Goal: Information Seeking & Learning: Learn about a topic

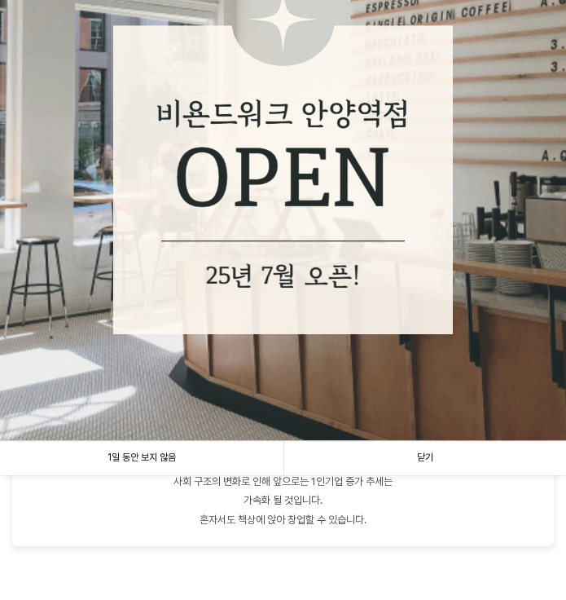
scroll to position [163, 0]
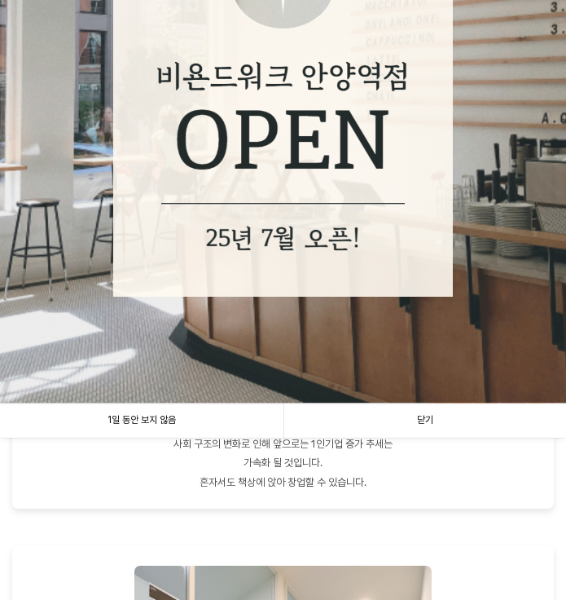
click at [380, 421] on link "닫기" at bounding box center [426, 419] width 284 height 33
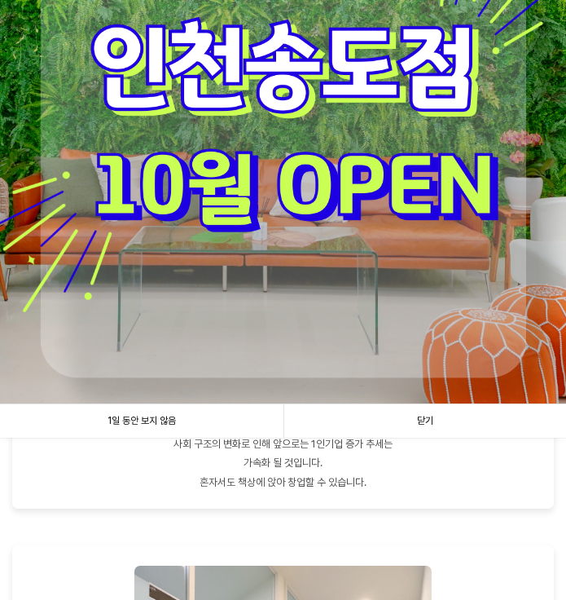
click at [387, 420] on link "닫기" at bounding box center [426, 420] width 284 height 33
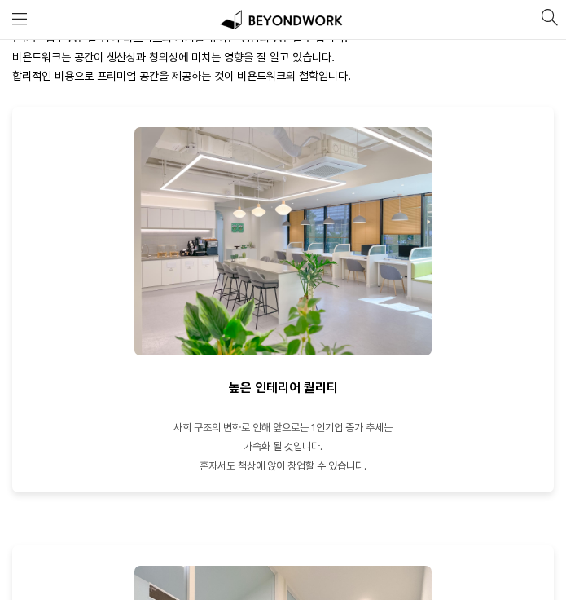
scroll to position [0, 0]
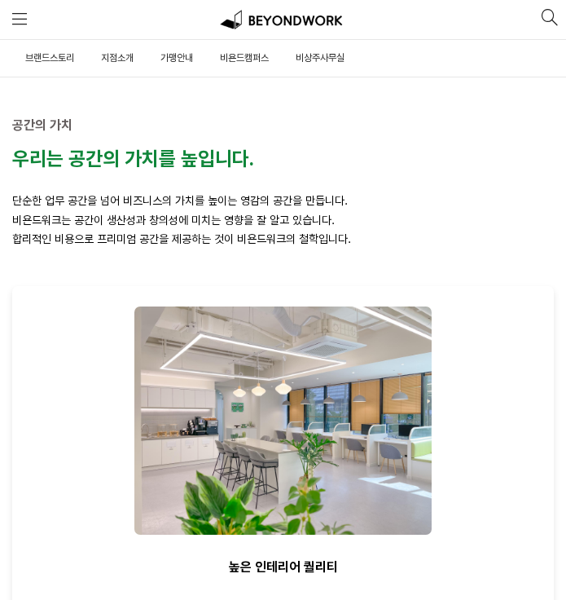
click at [222, 57] on link "비욘드캠퍼스" at bounding box center [243, 58] width 51 height 37
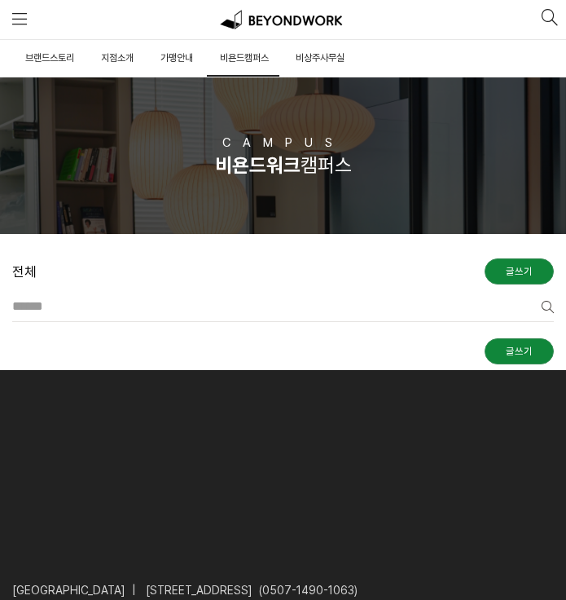
click at [112, 59] on span "지점소개" at bounding box center [117, 57] width 33 height 11
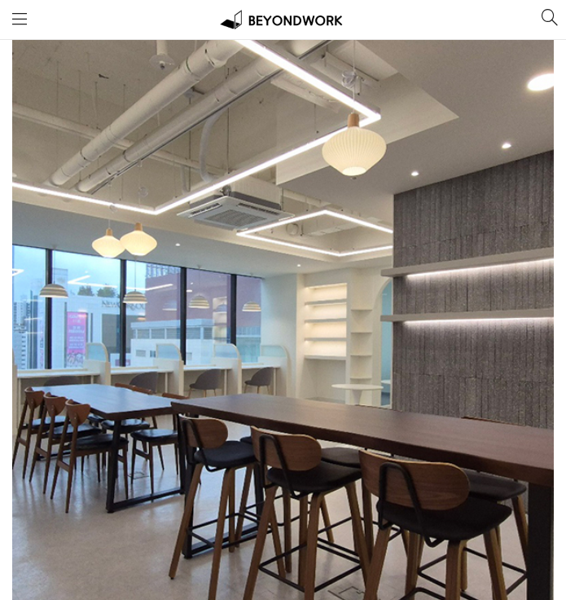
scroll to position [1549, 0]
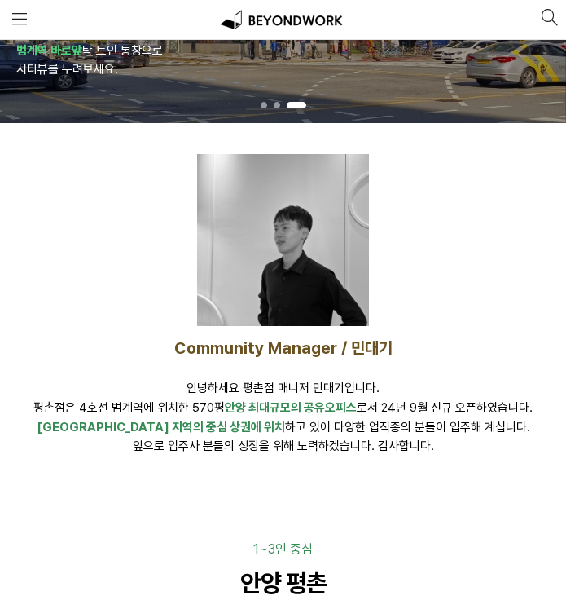
drag, startPoint x: 378, startPoint y: 319, endPoint x: 347, endPoint y: 113, distance: 208.5
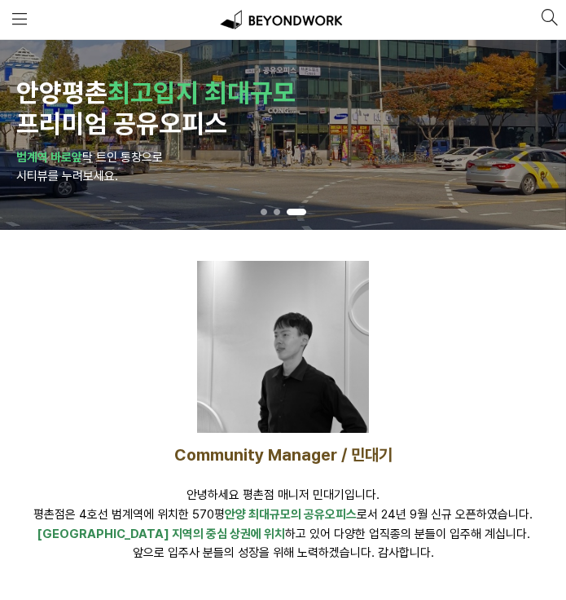
scroll to position [0, 0]
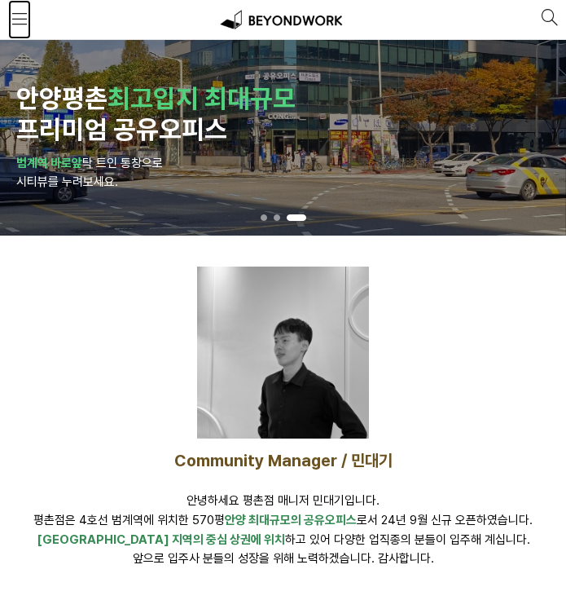
click at [20, 8] on link "MENU" at bounding box center [19, 19] width 23 height 39
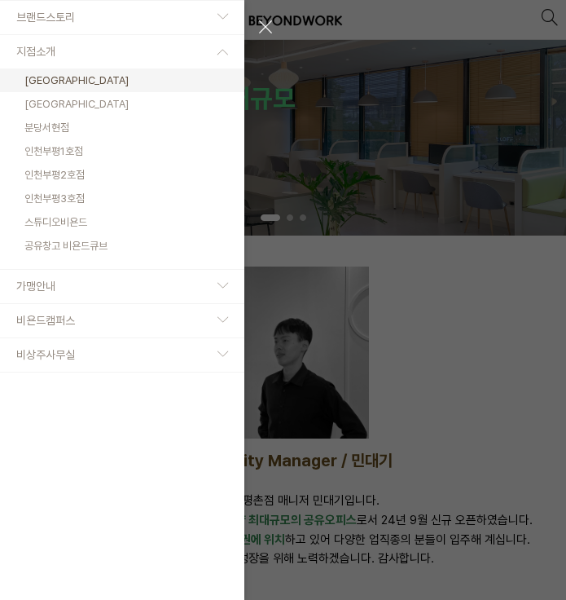
click at [87, 225] on span "스튜디오비욘드" at bounding box center [55, 222] width 63 height 12
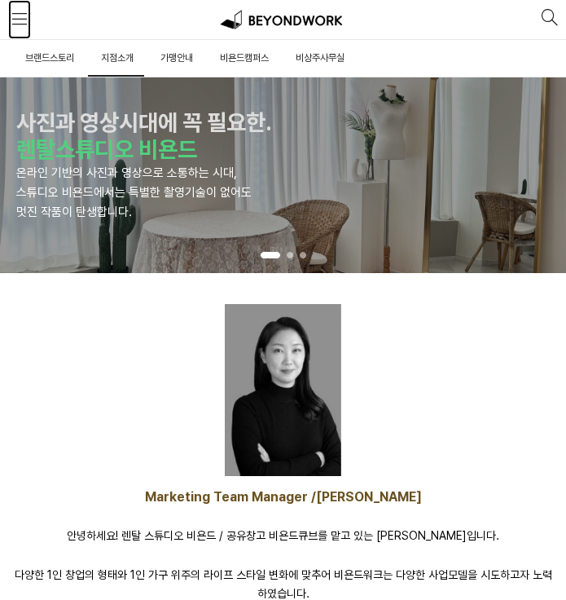
click at [24, 19] on span at bounding box center [19, 19] width 15 height 15
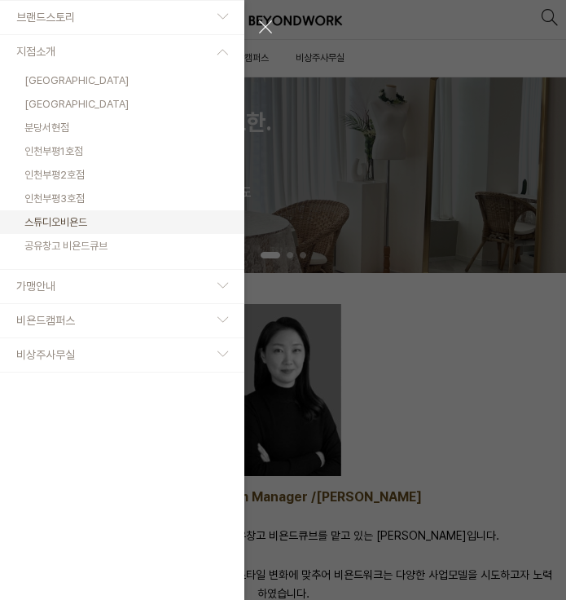
click at [101, 175] on link "인천부평2호점" at bounding box center [122, 175] width 245 height 24
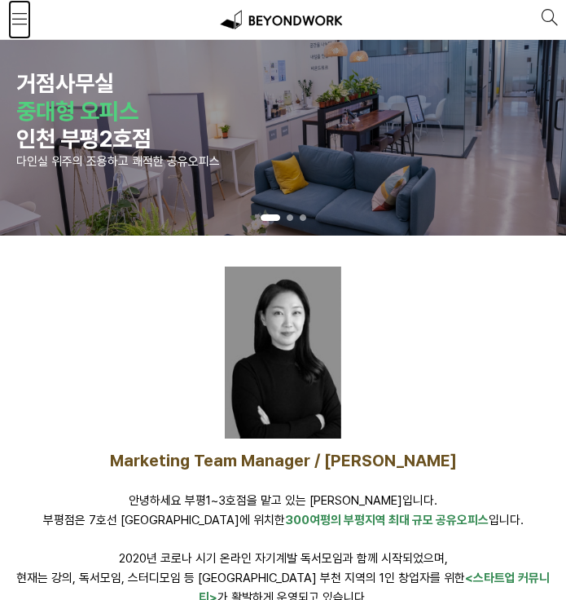
click at [28, 22] on link "MENU" at bounding box center [19, 19] width 23 height 39
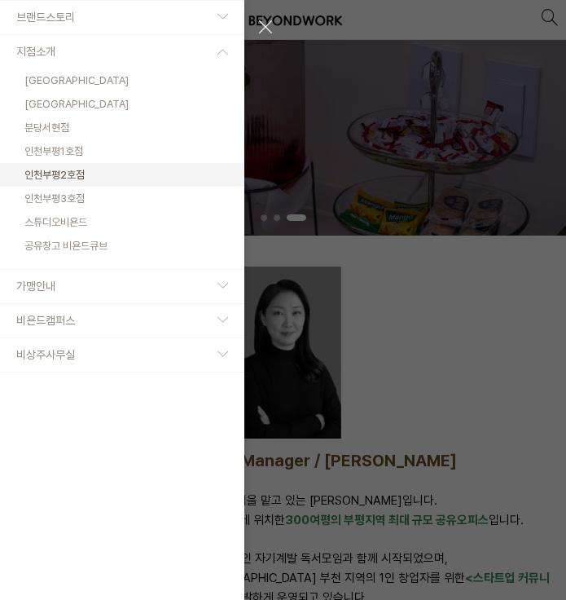
click at [144, 276] on link "가맹안내" at bounding box center [122, 286] width 245 height 33
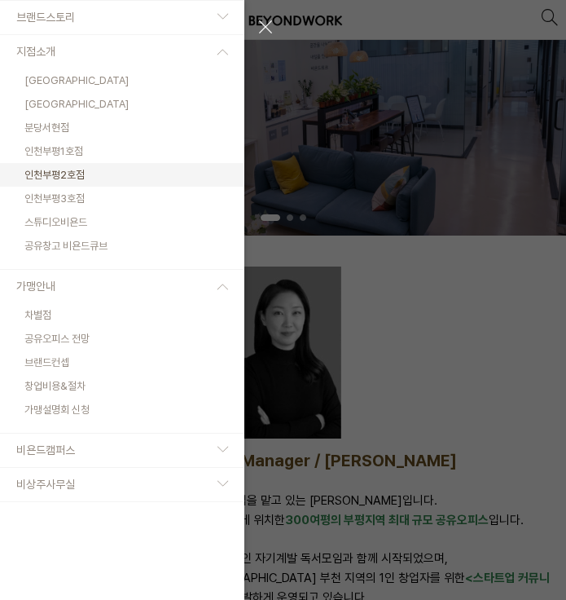
click at [103, 382] on link "창업비용&절차" at bounding box center [122, 386] width 245 height 24
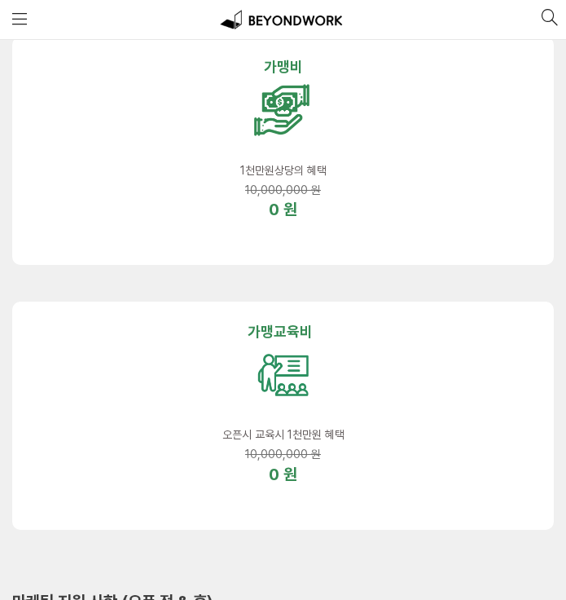
scroll to position [734, 0]
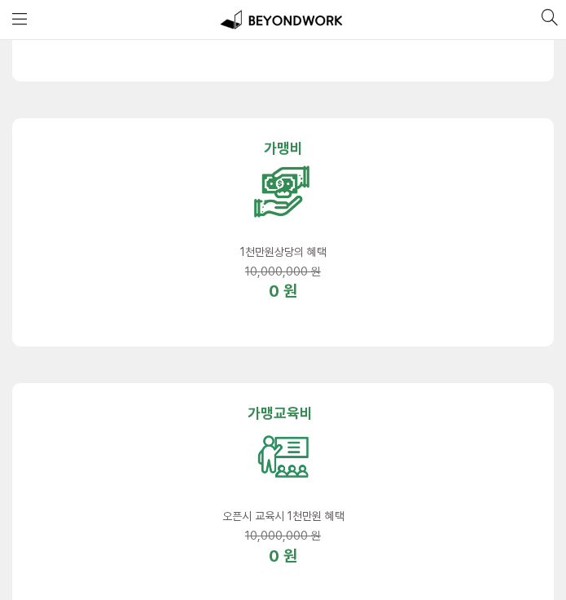
click at [381, 281] on p "0 원" at bounding box center [283, 292] width 496 height 22
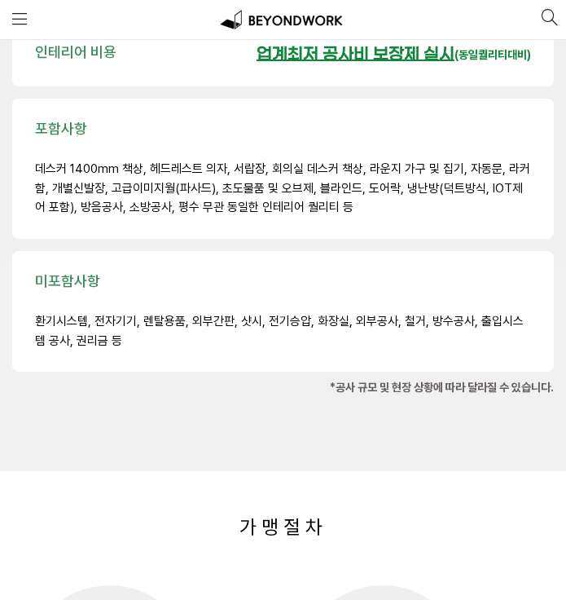
scroll to position [5868, 0]
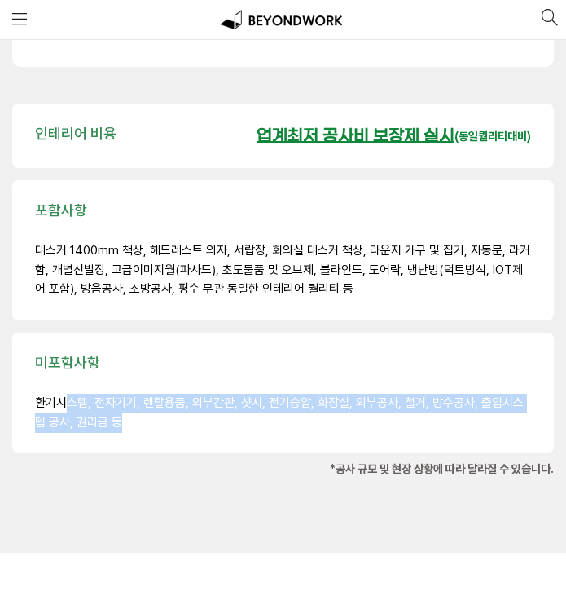
drag, startPoint x: 67, startPoint y: 387, endPoint x: 243, endPoint y: 399, distance: 176.4
click at [243, 399] on p "환기시스템, 전자기기, 렌탈용품, 외부간판, 샷시, 전기승압, 화장실, 외부공사, 철거, 방수공사, 출입시스템 공사, 권리금 등" at bounding box center [283, 413] width 496 height 39
click at [244, 405] on p "환기시스템, 전자기기, 렌탈용품, 외부간판, 샷시, 전기승압, 화장실, 외부공사, 철거, 방수공사, 출입시스템 공사, 권리금 등" at bounding box center [283, 413] width 496 height 39
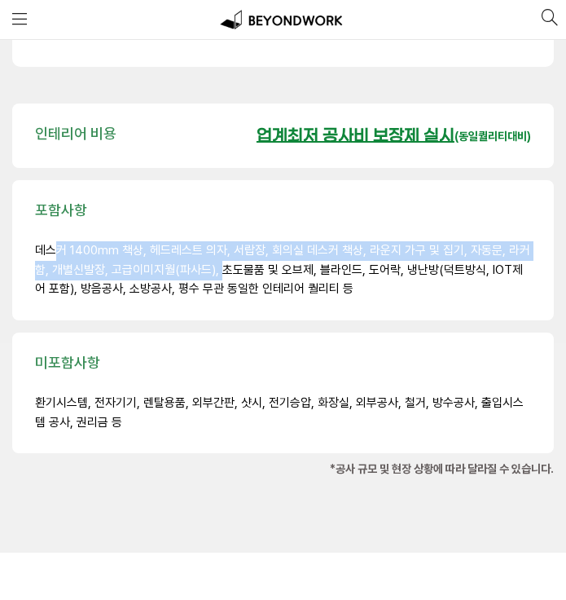
drag, startPoint x: 56, startPoint y: 231, endPoint x: 221, endPoint y: 255, distance: 166.4
click at [221, 255] on span "데스커 1400mm 책상, 헤드레스트 의자, 서랍장, 회의실 데스커 책상, 라운지 가구 및 집기, 자동문, 라커함, 개별신발장, 고급이미지월(…" at bounding box center [283, 270] width 496 height 54
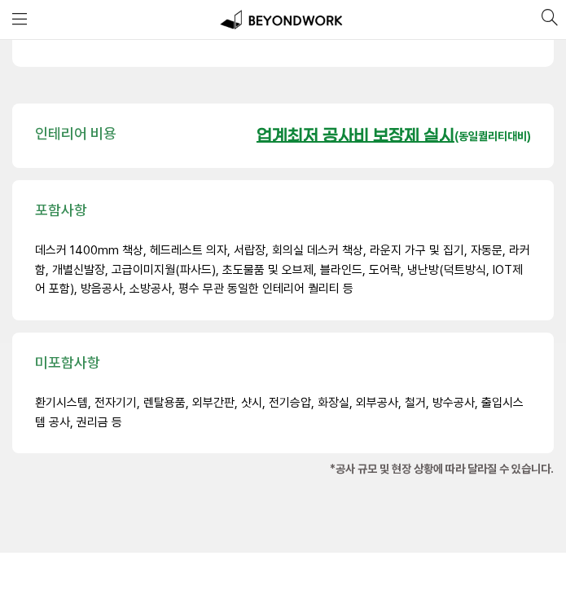
drag, startPoint x: 221, startPoint y: 255, endPoint x: 337, endPoint y: 263, distance: 116.8
click at [337, 263] on span "데스커 1400mm 책상, 헤드레스트 의자, 서랍장, 회의실 데스커 책상, 라운지 가구 및 집기, 자동문, 라커함, 개별신발장, 고급이미지월(…" at bounding box center [283, 270] width 496 height 54
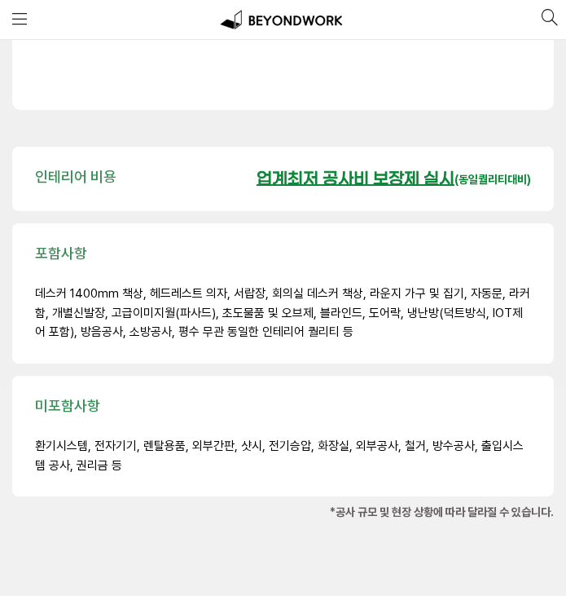
scroll to position [5787, 0]
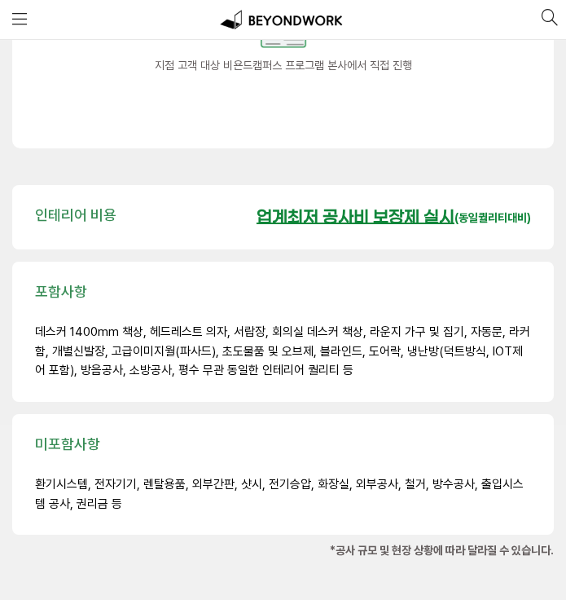
click at [372, 208] on u "업계최저 공사비 보장제 실시" at bounding box center [356, 218] width 198 height 20
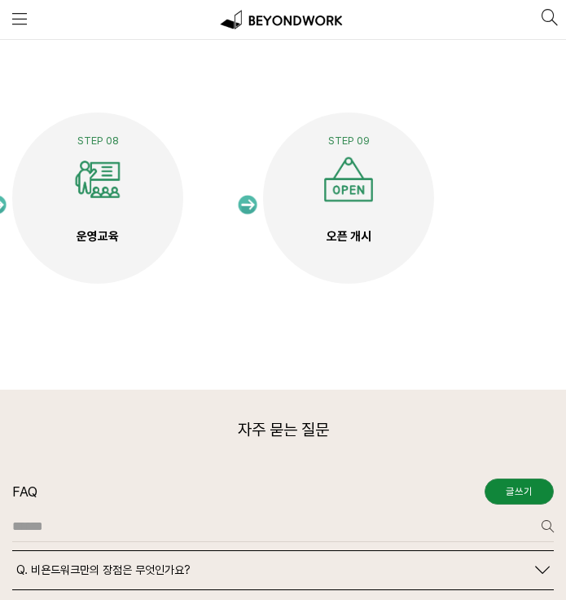
scroll to position [7906, 0]
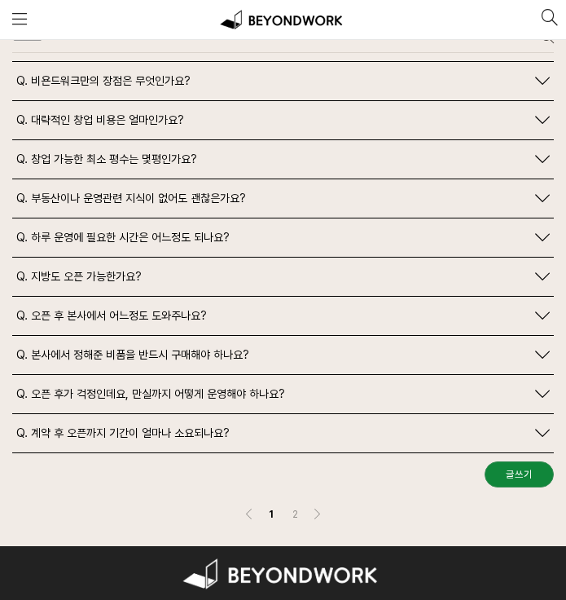
click at [532, 109] on link "Q. 대략적인 창업 비용은 얼마인가요?" at bounding box center [283, 120] width 534 height 22
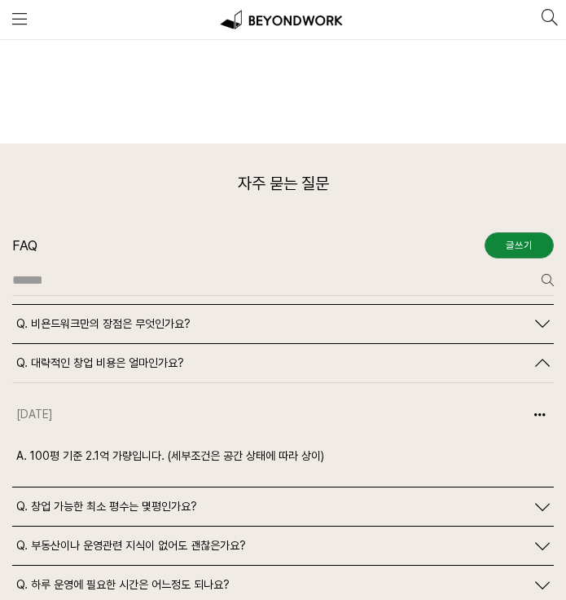
scroll to position [7661, 0]
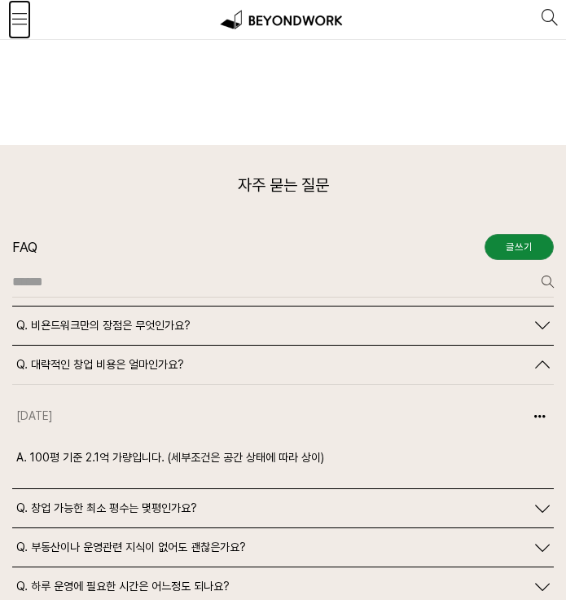
click at [22, 18] on span at bounding box center [19, 19] width 15 height 15
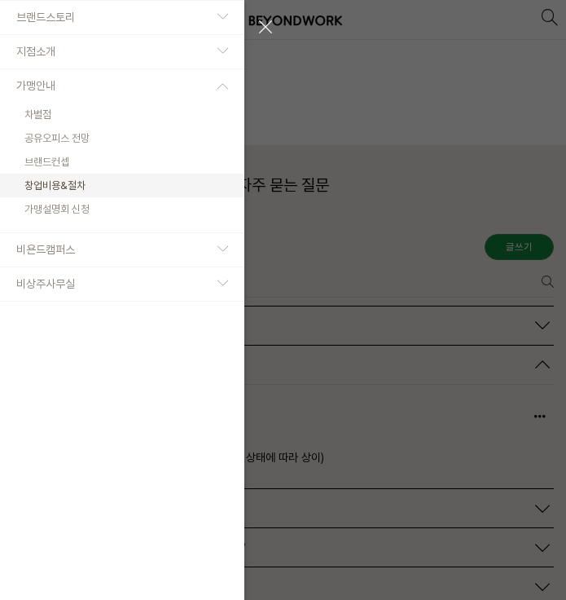
click at [133, 251] on link "비욘드캠퍼스" at bounding box center [122, 249] width 245 height 33
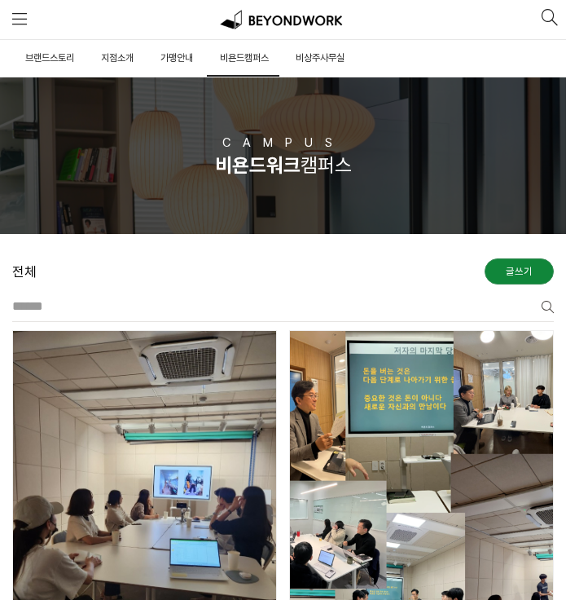
click at [172, 60] on span "가맹안내" at bounding box center [177, 57] width 33 height 11
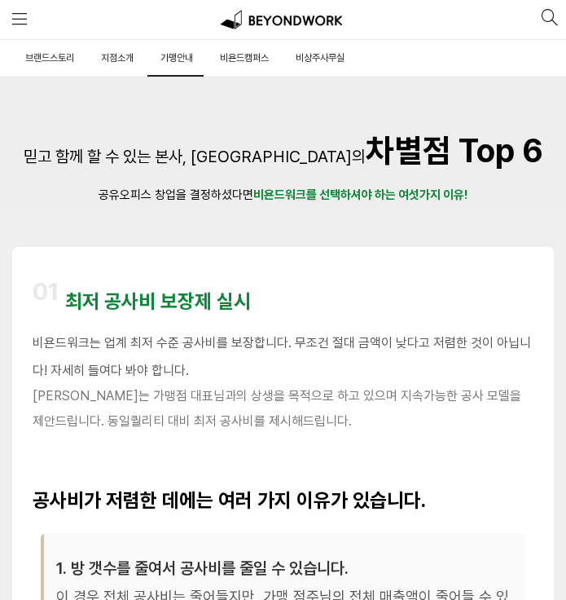
click at [109, 52] on span "지점소개" at bounding box center [117, 57] width 33 height 11
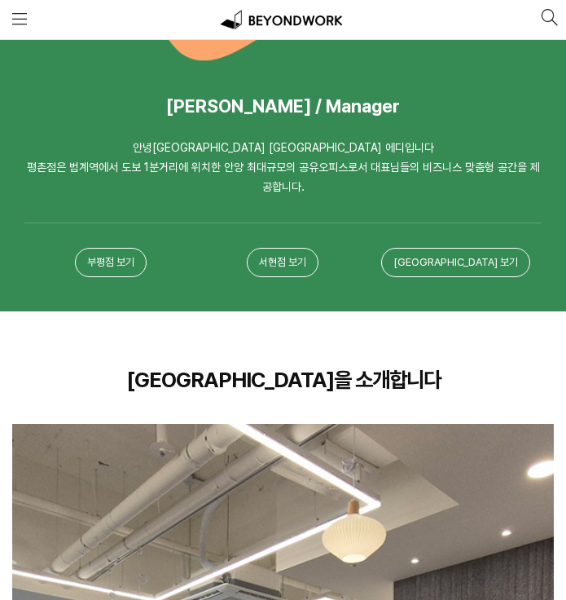
scroll to position [1956, 0]
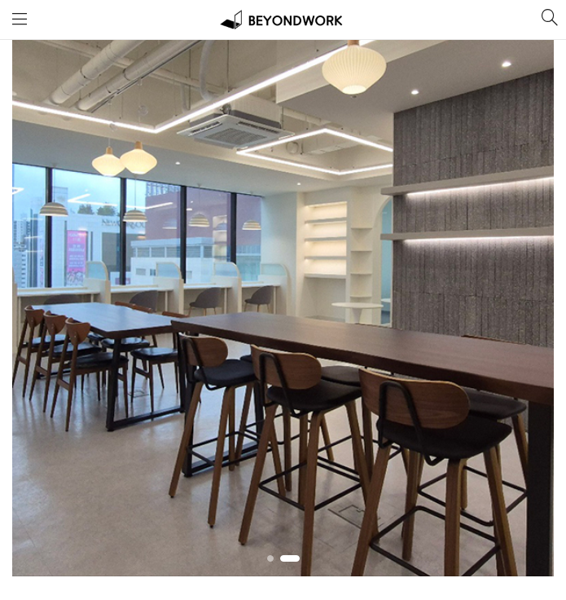
drag, startPoint x: 113, startPoint y: 314, endPoint x: 311, endPoint y: 331, distance: 198.8
click at [275, 331] on p at bounding box center [283, 265] width 542 height 620
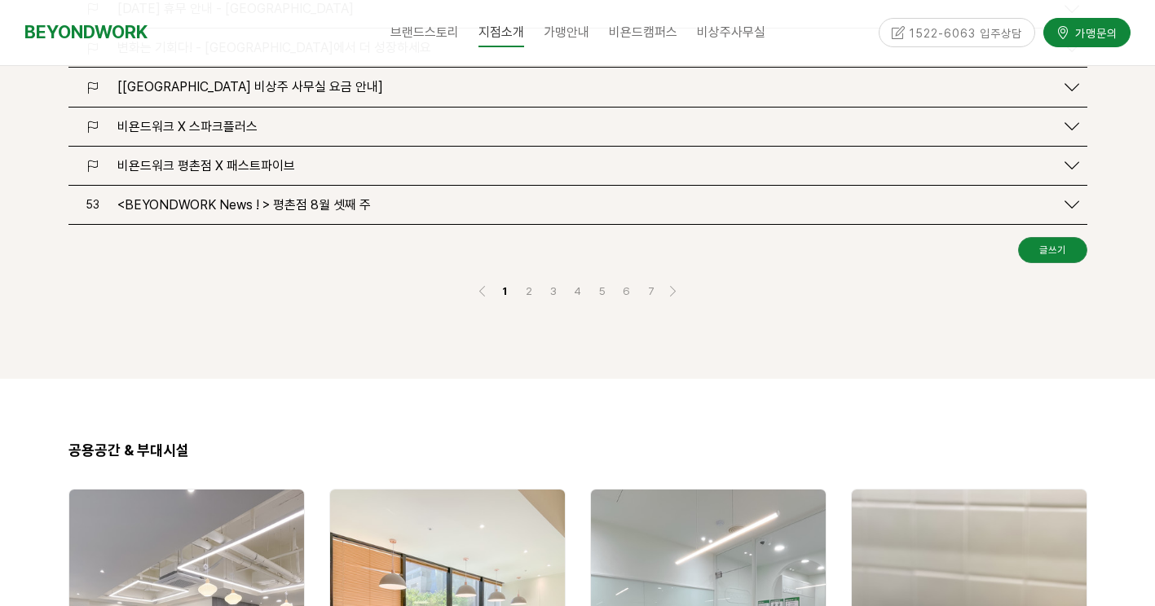
scroll to position [2085, 0]
